Goal: Information Seeking & Learning: Learn about a topic

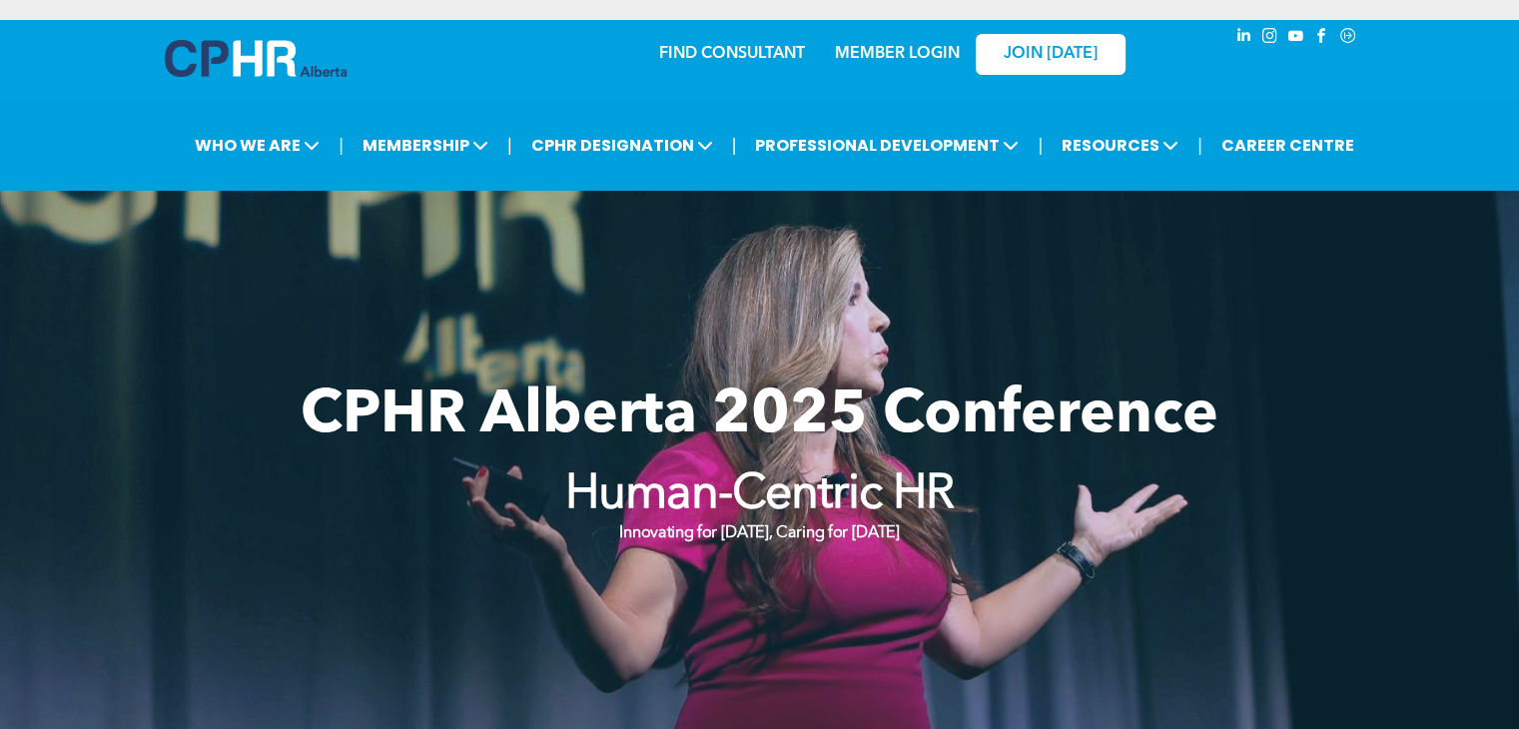
click at [254, 43] on img at bounding box center [256, 58] width 182 height 37
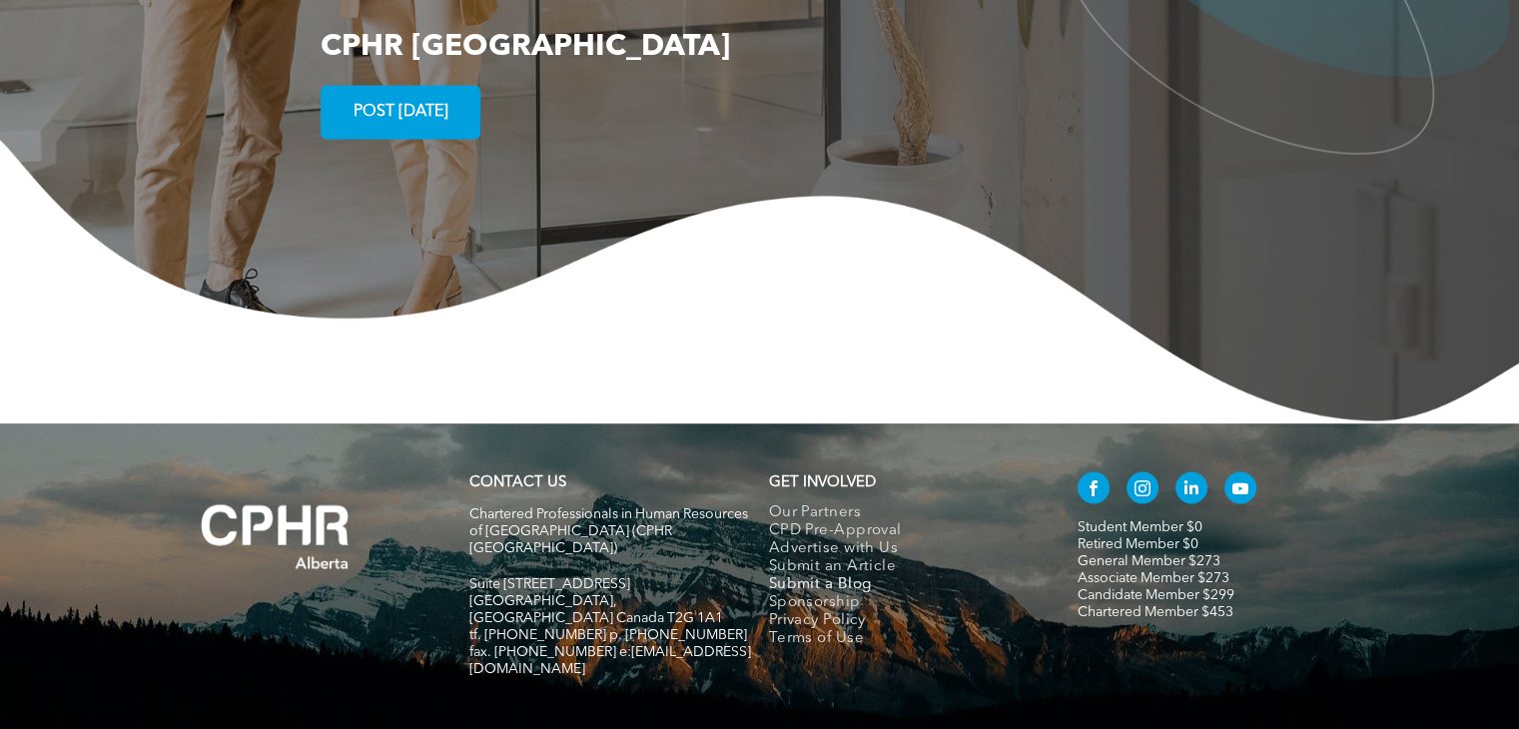
scroll to position [3619, 0]
